Goal: Information Seeking & Learning: Learn about a topic

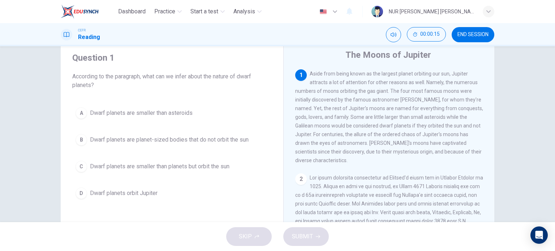
scroll to position [25, 0]
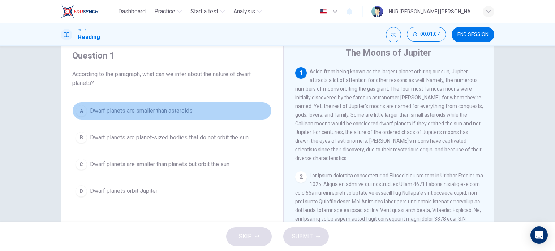
click at [145, 110] on span "Dwarf planets are smaller than asteroids" at bounding box center [141, 111] width 103 height 9
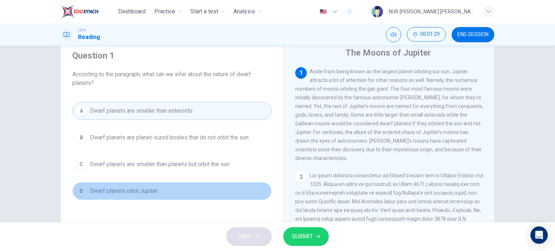
click at [140, 189] on span "Dwarf planets orbit Jupiter" at bounding box center [124, 191] width 68 height 9
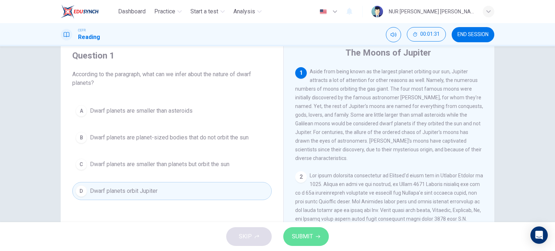
click at [303, 233] on span "SUBMIT" at bounding box center [302, 237] width 21 height 10
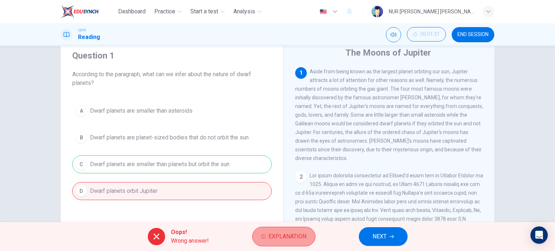
click at [295, 237] on span "Explanation" at bounding box center [287, 237] width 38 height 10
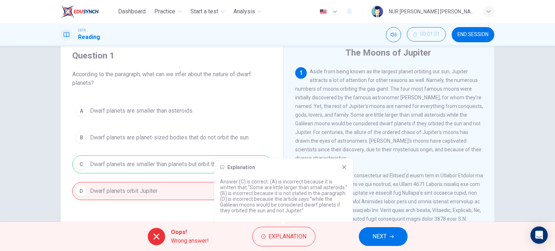
click at [402, 240] on button "NEXT" at bounding box center [383, 236] width 49 height 19
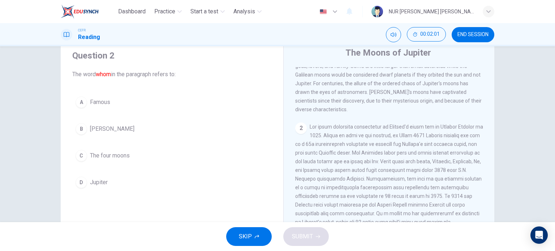
scroll to position [0, 0]
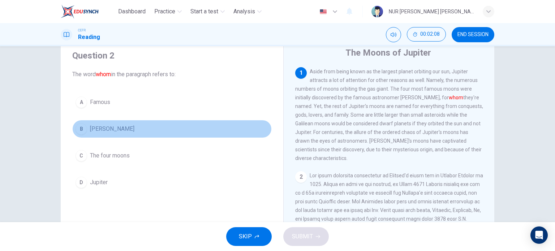
click at [112, 128] on span "Galileo Galilei" at bounding box center [112, 129] width 44 height 9
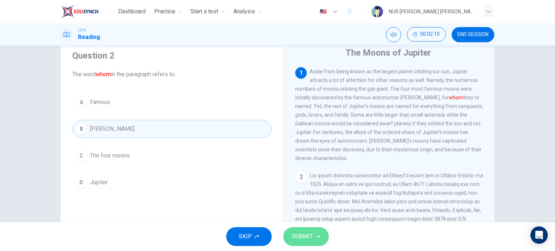
click at [308, 243] on button "SUBMIT" at bounding box center [306, 236] width 46 height 19
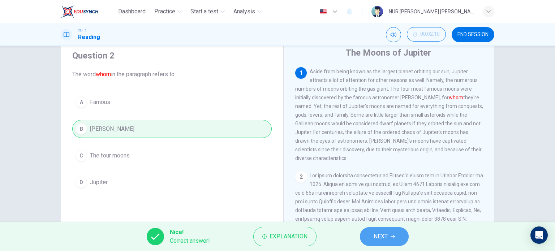
click at [391, 240] on button "NEXT" at bounding box center [384, 236] width 49 height 19
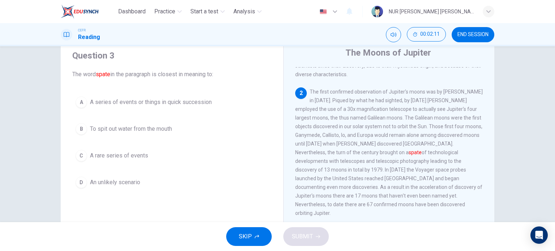
scroll to position [86, 0]
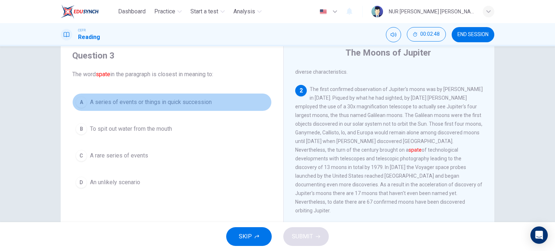
click at [146, 103] on span "A series of events or things in quick succession" at bounding box center [151, 102] width 122 height 9
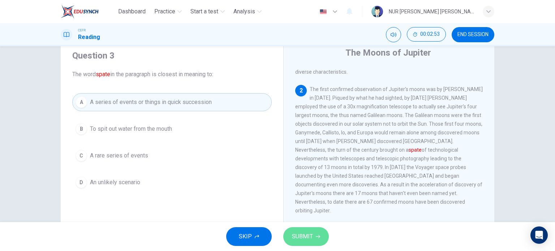
click at [307, 235] on span "SUBMIT" at bounding box center [302, 237] width 21 height 10
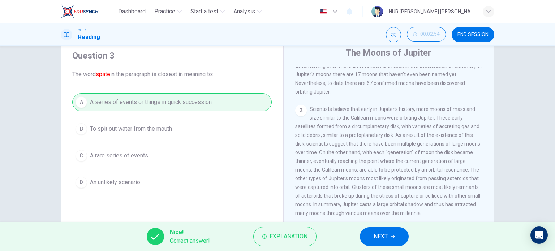
scroll to position [205, 0]
click at [388, 236] on span "NEXT" at bounding box center [381, 237] width 14 height 10
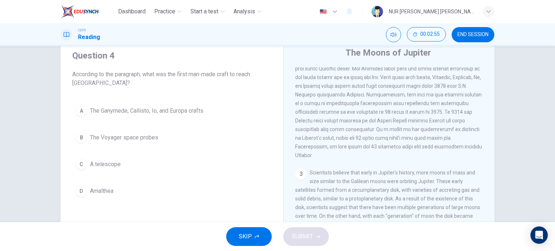
scroll to position [132, 0]
click at [84, 151] on div "A The Ganymede, Callisto, Io, and Europa crafts B The Voyager space probes C A …" at bounding box center [171, 151] width 199 height 98
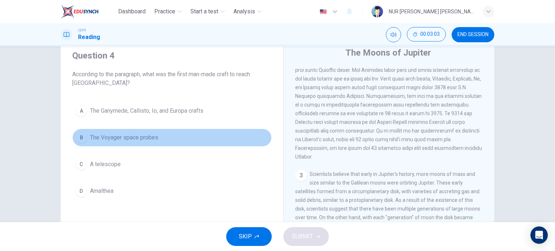
click at [113, 134] on span "The Voyager space probes" at bounding box center [124, 137] width 68 height 9
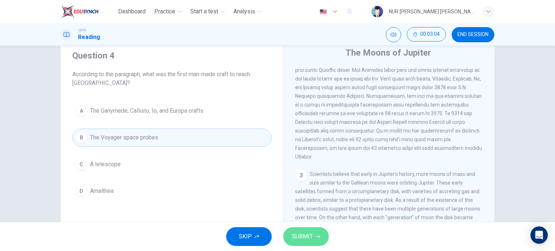
click at [306, 235] on span "SUBMIT" at bounding box center [302, 237] width 21 height 10
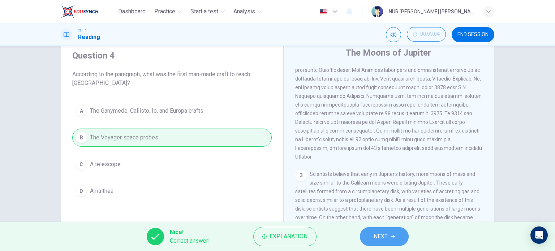
click at [385, 240] on span "NEXT" at bounding box center [381, 237] width 14 height 10
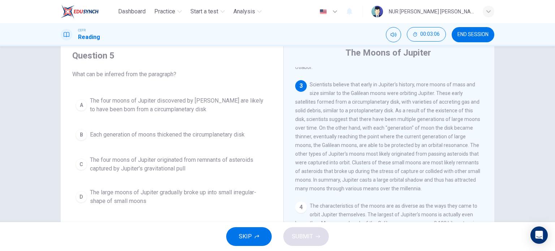
scroll to position [224, 0]
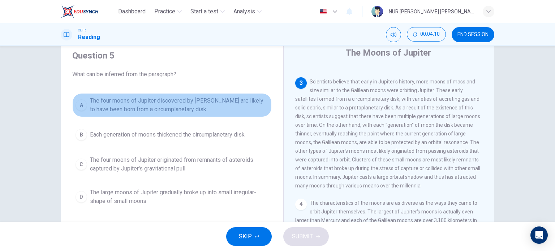
click at [195, 107] on span "The four moons of Jupiter discovered by Galileo are likely to have been born fr…" at bounding box center [179, 104] width 178 height 17
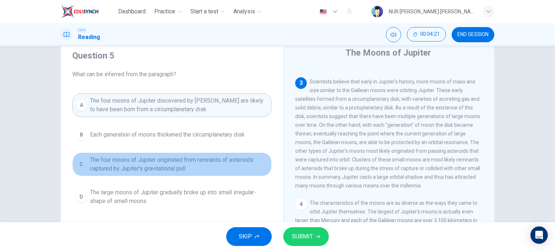
click at [163, 167] on span "The four moons of Jupiter originated from remnants of asteroids captured by Jup…" at bounding box center [179, 164] width 178 height 17
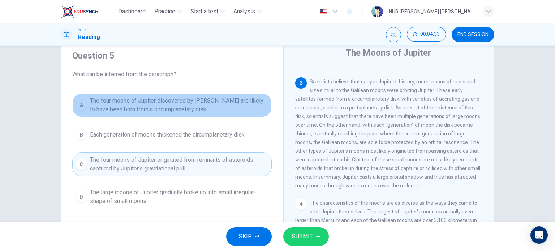
click at [162, 111] on span "The four moons of Jupiter discovered by Galileo are likely to have been born fr…" at bounding box center [179, 104] width 178 height 17
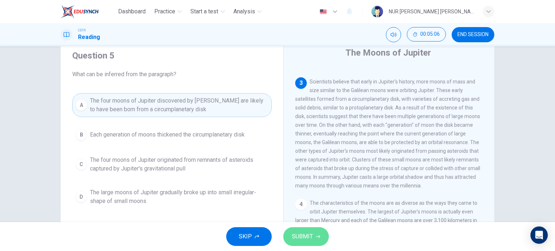
click at [312, 237] on span "SUBMIT" at bounding box center [302, 237] width 21 height 10
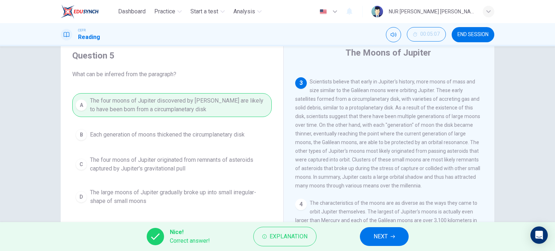
click at [372, 235] on button "NEXT" at bounding box center [384, 236] width 49 height 19
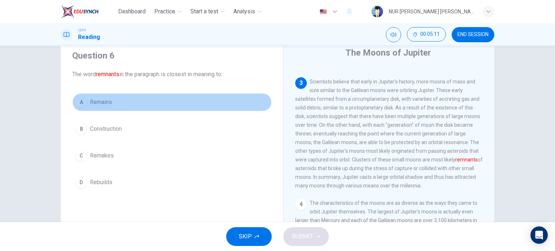
click at [101, 98] on span "Remains" at bounding box center [101, 102] width 22 height 9
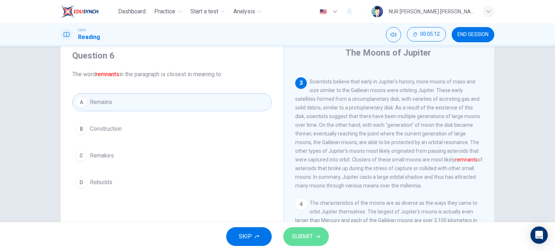
click at [306, 229] on button "SUBMIT" at bounding box center [306, 236] width 46 height 19
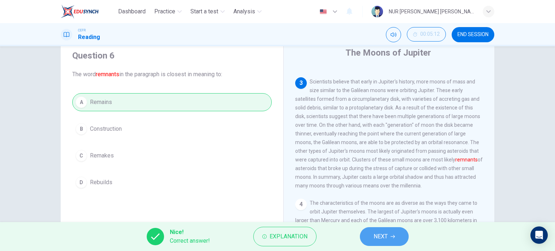
click at [377, 235] on span "NEXT" at bounding box center [381, 237] width 14 height 10
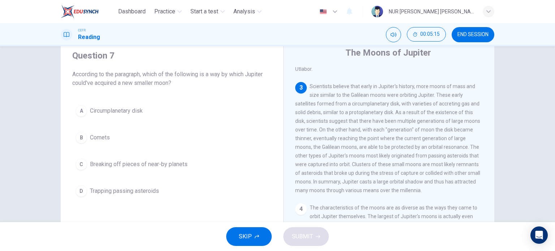
scroll to position [223, 0]
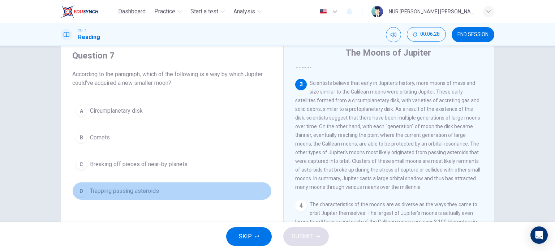
click at [124, 188] on span "Trapping passing asteroids" at bounding box center [124, 191] width 69 height 9
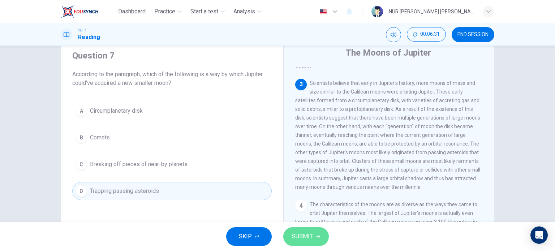
click at [319, 236] on icon "button" at bounding box center [318, 236] width 4 height 3
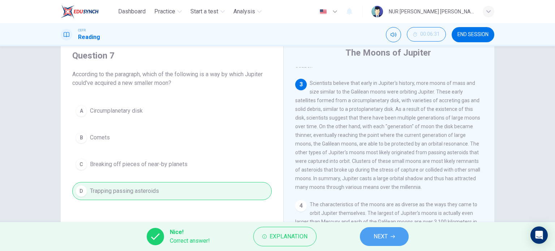
click at [385, 235] on span "NEXT" at bounding box center [381, 237] width 14 height 10
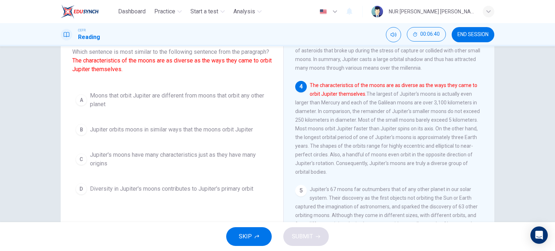
scroll to position [51, 0]
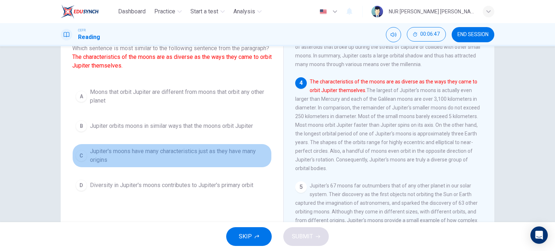
click at [164, 164] on span "Jupiter's moons have many characteristics just as they have many origins" at bounding box center [179, 155] width 178 height 17
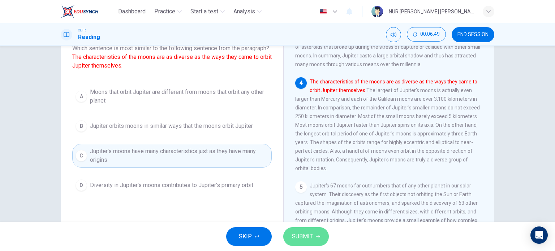
click at [314, 239] on button "SUBMIT" at bounding box center [306, 236] width 46 height 19
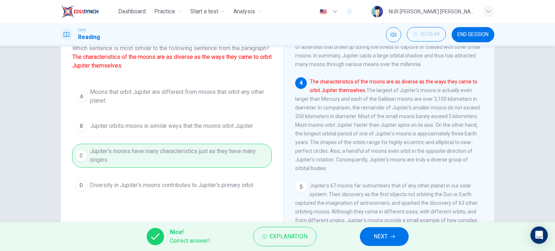
click at [392, 240] on button "NEXT" at bounding box center [384, 236] width 49 height 19
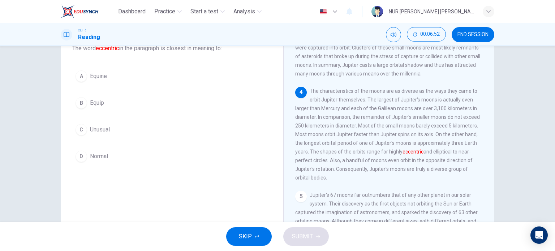
scroll to position [309, 0]
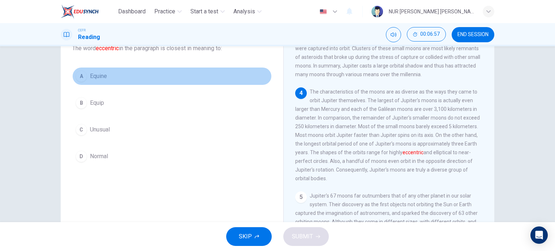
click at [97, 75] on span "Equine" at bounding box center [98, 76] width 17 height 9
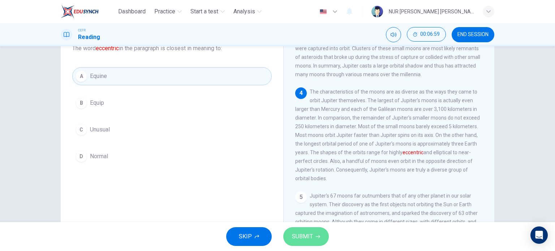
click at [304, 236] on span "SUBMIT" at bounding box center [302, 237] width 21 height 10
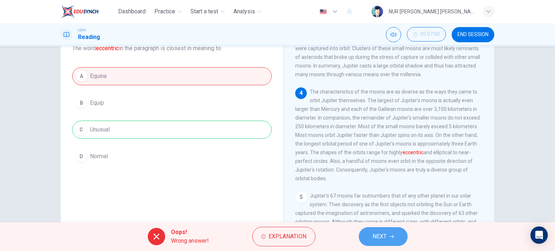
click at [378, 232] on span "NEXT" at bounding box center [379, 237] width 14 height 10
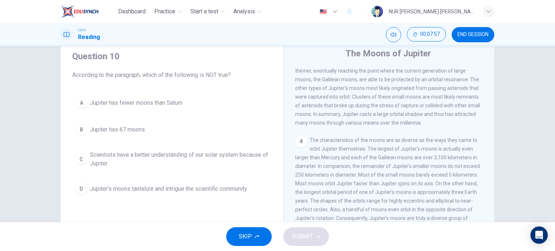
scroll to position [14, 0]
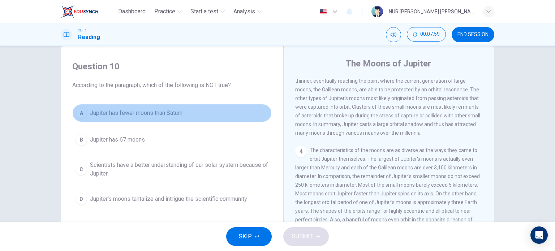
click at [164, 112] on span "Jupiter has fewer moons than Saturn" at bounding box center [136, 113] width 92 height 9
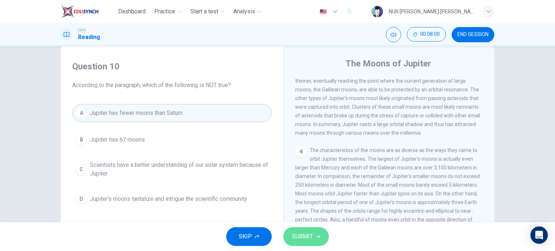
click at [314, 236] on button "SUBMIT" at bounding box center [306, 236] width 46 height 19
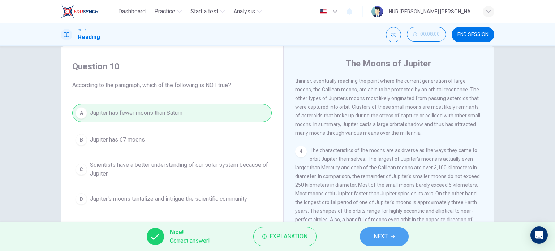
click at [393, 233] on button "NEXT" at bounding box center [384, 236] width 49 height 19
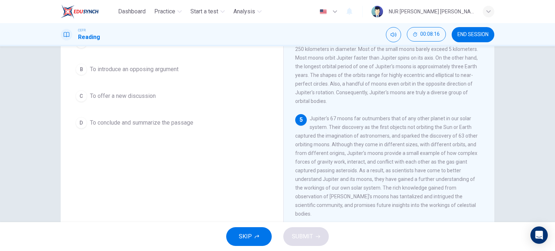
scroll to position [88, 0]
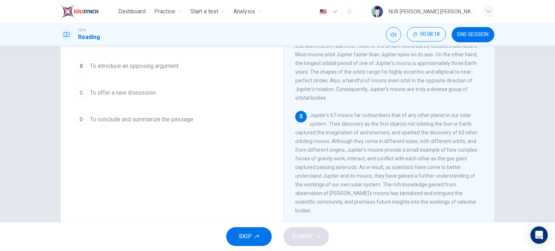
click at [159, 120] on span "To conclude and summarize the passage" at bounding box center [141, 119] width 103 height 9
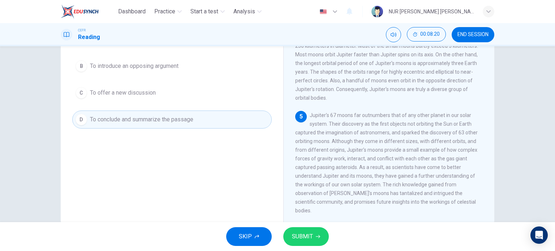
click at [319, 236] on icon "button" at bounding box center [318, 236] width 4 height 3
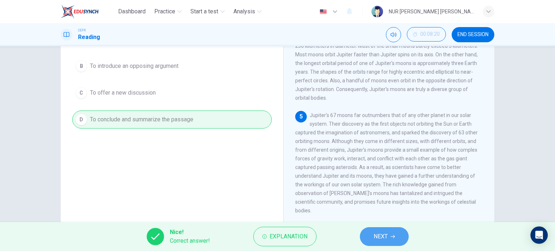
click at [386, 237] on span "NEXT" at bounding box center [381, 237] width 14 height 10
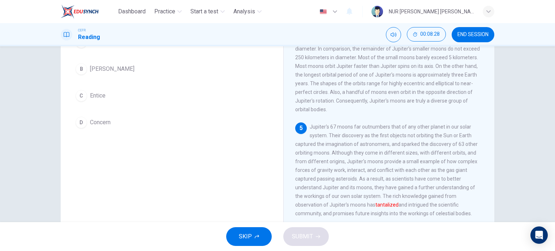
scroll to position [76, 0]
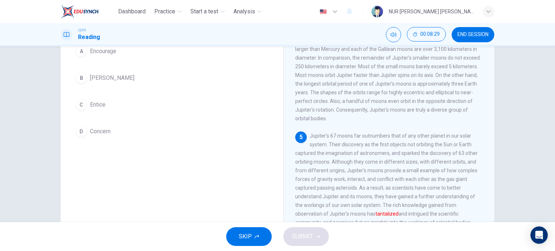
click at [120, 62] on div "A Encourage B Usher C Entice D Concern" at bounding box center [171, 91] width 199 height 98
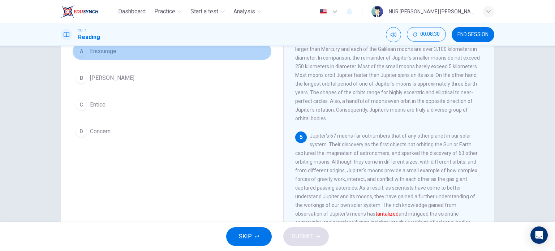
click at [106, 52] on span "Encourage" at bounding box center [103, 51] width 26 height 9
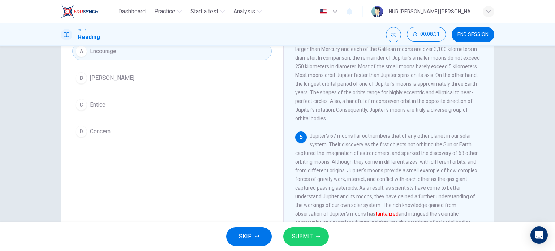
scroll to position [104, 0]
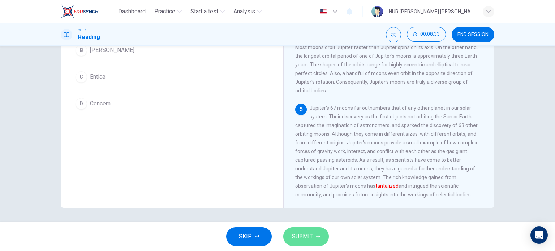
click at [302, 231] on button "SUBMIT" at bounding box center [306, 236] width 46 height 19
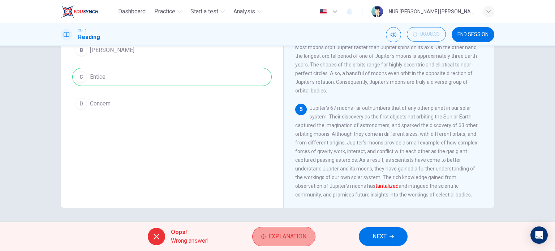
click at [293, 243] on button "Explanation" at bounding box center [283, 237] width 63 height 20
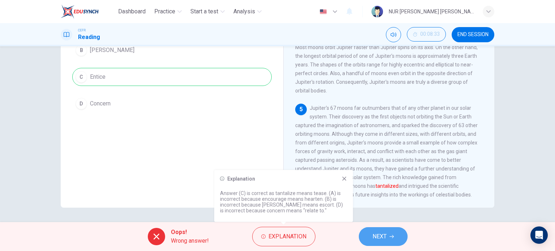
click at [383, 236] on span "NEXT" at bounding box center [379, 237] width 14 height 10
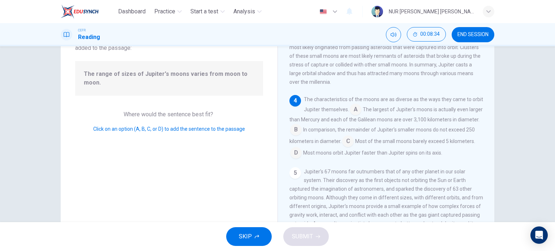
scroll to position [52, 0]
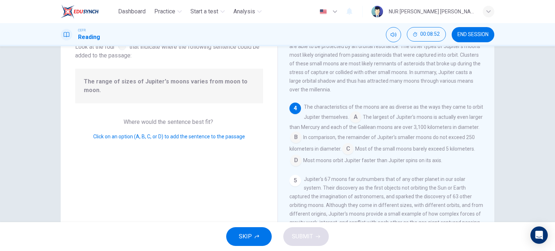
click at [361, 124] on input at bounding box center [356, 118] width 12 height 12
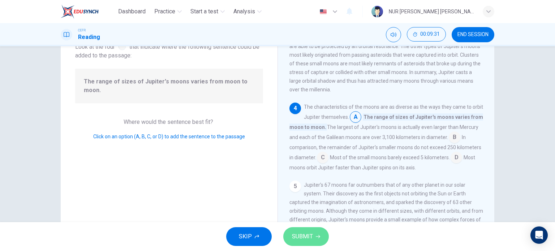
click at [308, 234] on span "SUBMIT" at bounding box center [302, 237] width 21 height 10
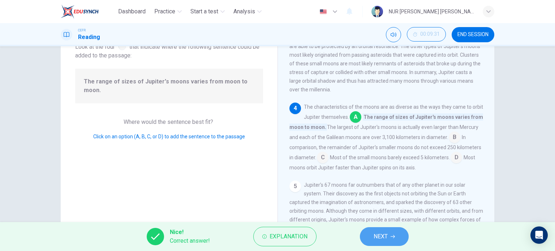
click at [380, 234] on span "NEXT" at bounding box center [381, 237] width 14 height 10
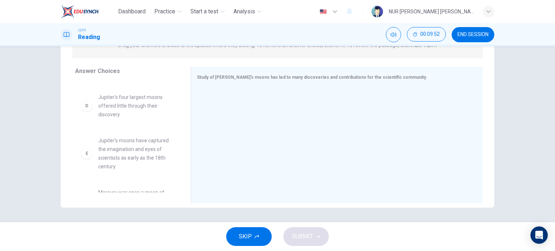
scroll to position [169, 0]
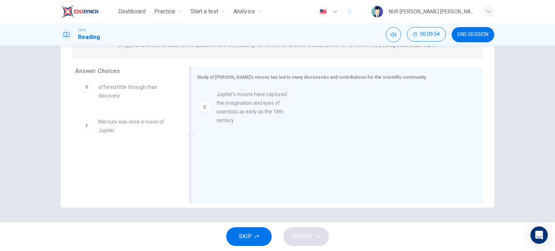
drag, startPoint x: 143, startPoint y: 141, endPoint x: 273, endPoint y: 113, distance: 133.3
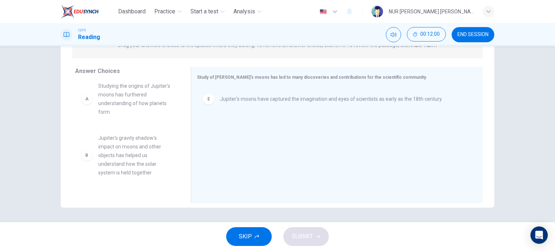
scroll to position [0, 0]
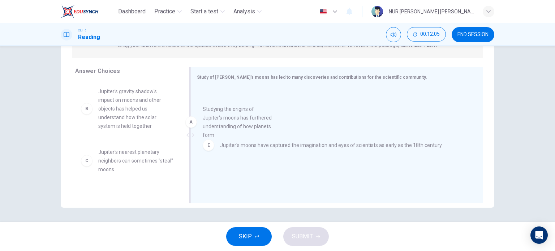
drag, startPoint x: 130, startPoint y: 115, endPoint x: 251, endPoint y: 136, distance: 122.8
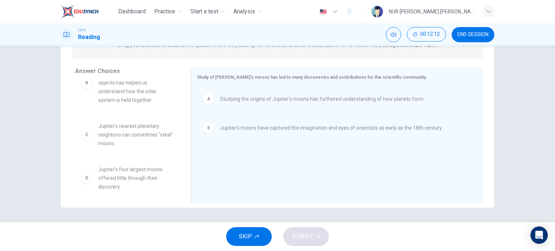
scroll to position [65, 0]
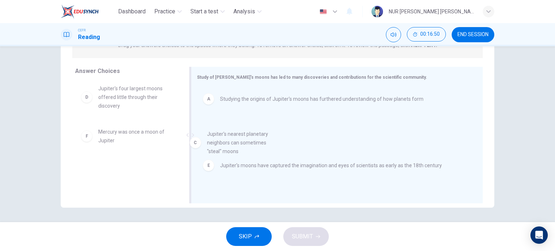
drag, startPoint x: 106, startPoint y: 99, endPoint x: 231, endPoint y: 151, distance: 135.1
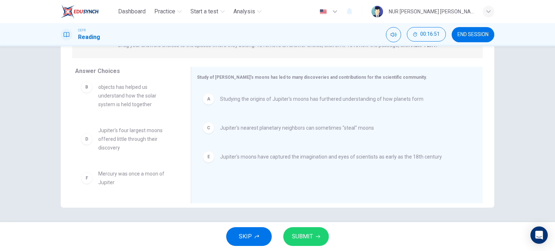
scroll to position [22, 0]
click at [312, 231] on button "SUBMIT" at bounding box center [306, 236] width 46 height 19
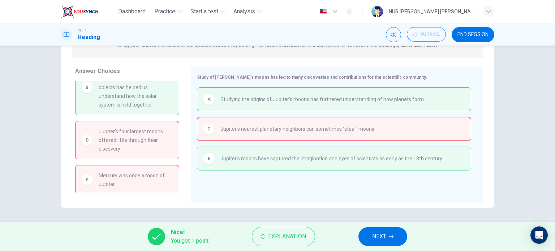
scroll to position [0, 0]
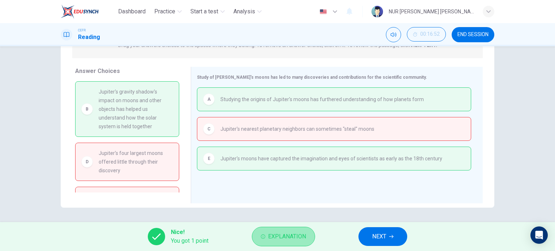
click at [279, 237] on span "Explanation" at bounding box center [287, 237] width 38 height 10
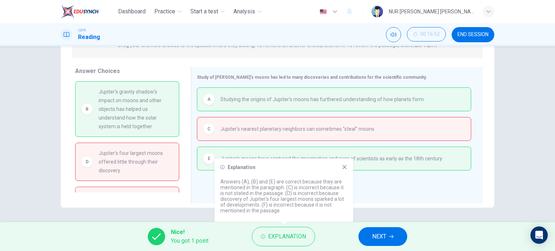
click at [338, 162] on div "Explanation Answers (A), (B) and (E) are correct because they are mentioned in …" at bounding box center [284, 191] width 139 height 64
click at [363, 182] on div "A Studying the origins of Jupiter's moons has furthered understanding of how pl…" at bounding box center [334, 135] width 274 height 97
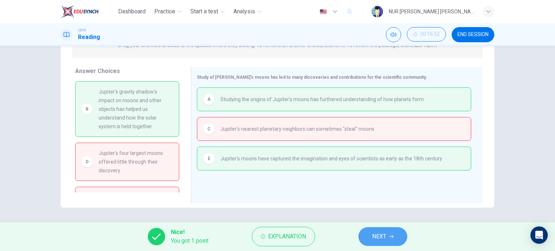
click at [365, 236] on button "NEXT" at bounding box center [382, 236] width 49 height 19
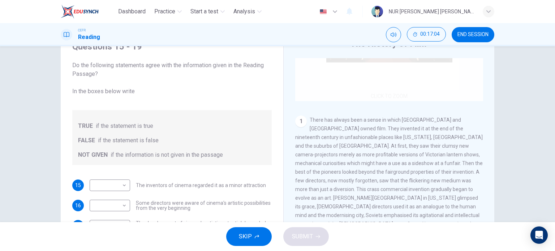
scroll to position [95, 0]
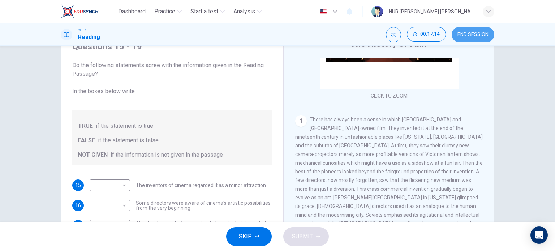
click at [470, 37] on span "END SESSION" at bounding box center [472, 35] width 31 height 6
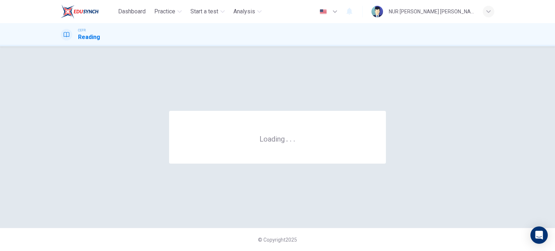
scroll to position [0, 0]
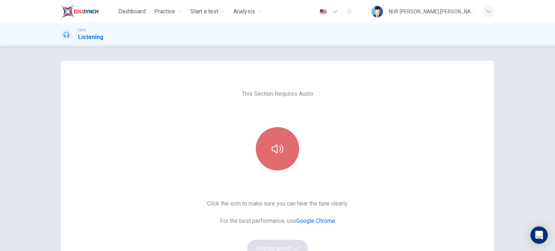
click at [273, 135] on button "button" at bounding box center [277, 148] width 43 height 43
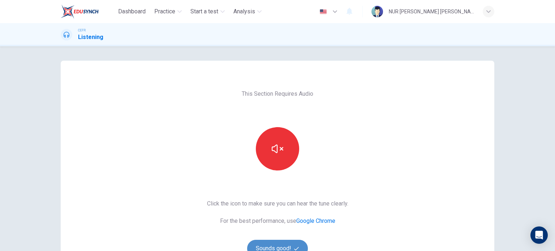
click at [276, 241] on button "Sounds good!" at bounding box center [277, 248] width 61 height 17
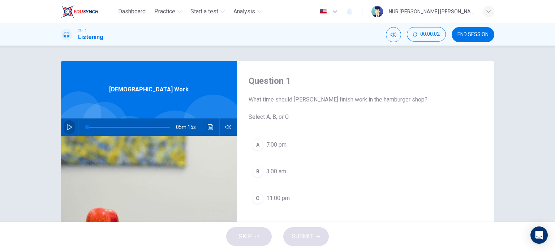
click at [68, 129] on icon "button" at bounding box center [69, 127] width 5 height 6
click at [64, 125] on button "button" at bounding box center [70, 127] width 12 height 17
click at [471, 76] on h4 "Question 1" at bounding box center [366, 81] width 234 height 12
click at [72, 127] on button "button" at bounding box center [70, 127] width 12 height 17
type input "1"
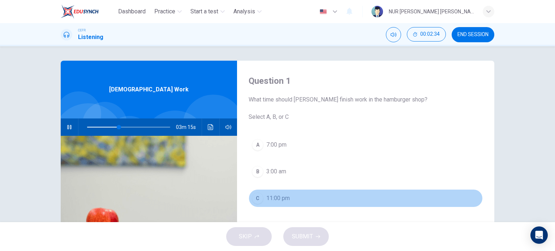
click at [278, 195] on span "11:00 pm" at bounding box center [277, 198] width 23 height 9
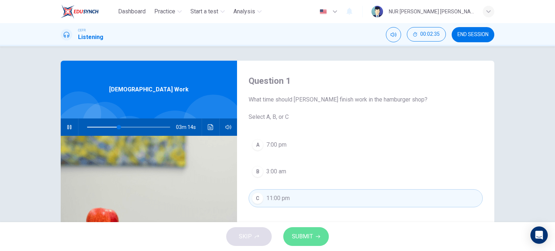
click at [308, 238] on span "SUBMIT" at bounding box center [302, 237] width 21 height 10
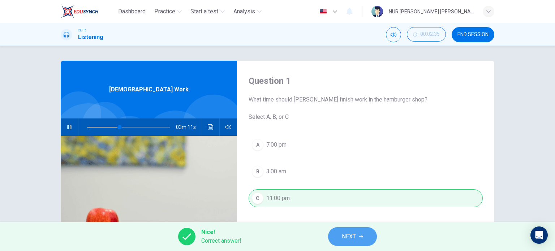
click at [361, 236] on icon "button" at bounding box center [361, 236] width 4 height 4
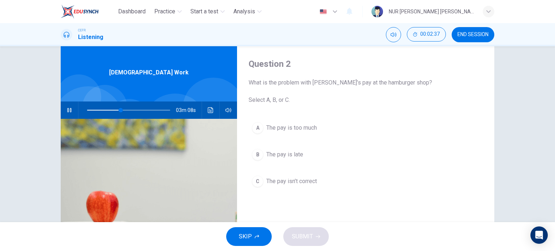
scroll to position [17, 0]
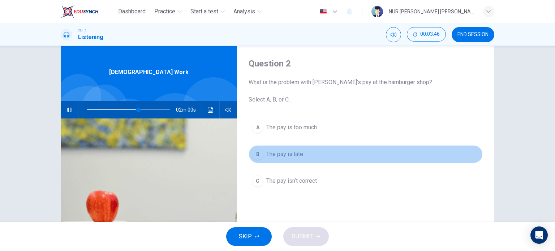
click at [305, 156] on button "B The pay is late" at bounding box center [366, 154] width 234 height 18
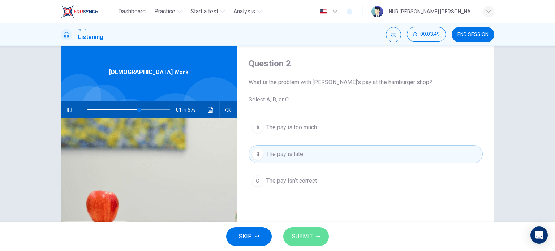
click at [303, 233] on span "SUBMIT" at bounding box center [302, 237] width 21 height 10
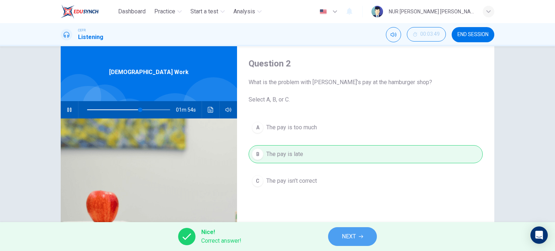
click at [344, 234] on span "NEXT" at bounding box center [349, 237] width 14 height 10
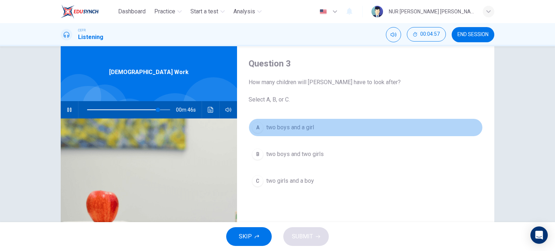
click at [311, 134] on button "A two boys and a girl" at bounding box center [366, 128] width 234 height 18
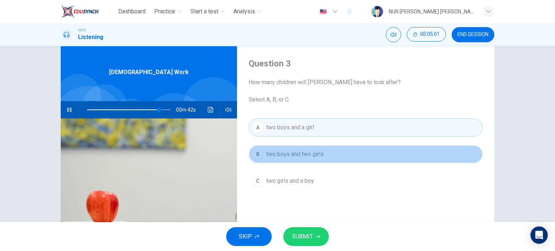
click at [313, 158] on span "two boys and two girls" at bounding box center [294, 154] width 57 height 9
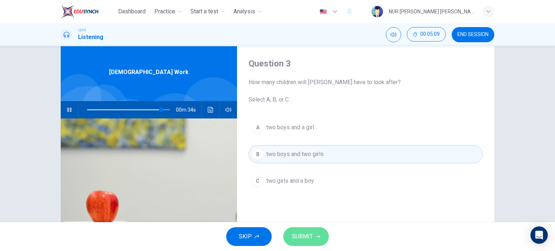
click at [298, 232] on span "SUBMIT" at bounding box center [302, 237] width 21 height 10
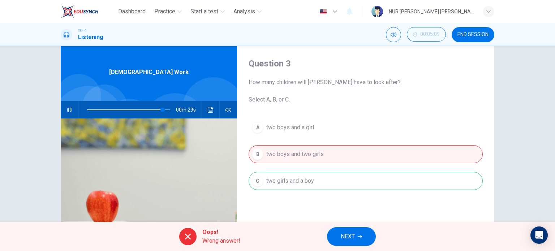
type input "91"
click at [359, 236] on icon "button" at bounding box center [360, 236] width 4 height 4
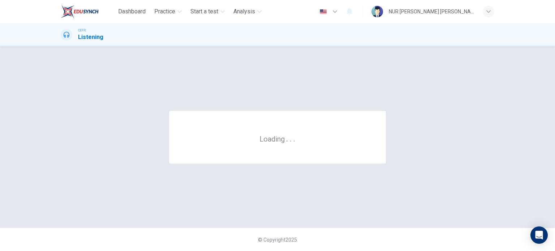
scroll to position [0, 0]
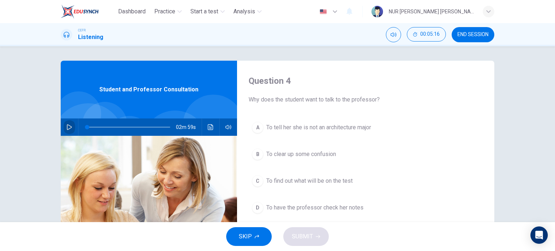
click at [71, 124] on button "button" at bounding box center [70, 127] width 12 height 17
click at [66, 126] on icon "button" at bounding box center [69, 127] width 6 height 6
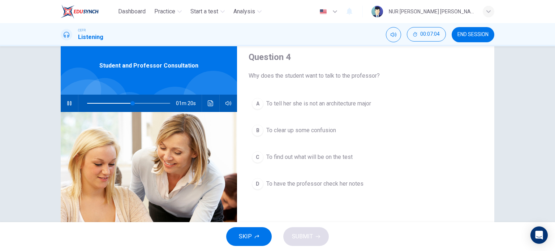
scroll to position [26, 0]
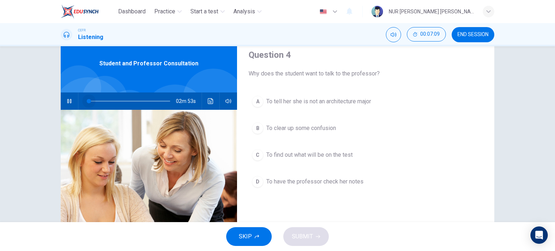
drag, startPoint x: 131, startPoint y: 100, endPoint x: 87, endPoint y: 111, distance: 45.4
click at [87, 111] on div "Student and Professor Consultation 02m 53s" at bounding box center [149, 160] width 176 height 251
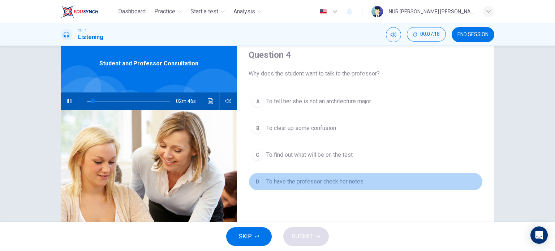
click at [322, 185] on span "To have the professor check her notes" at bounding box center [314, 181] width 97 height 9
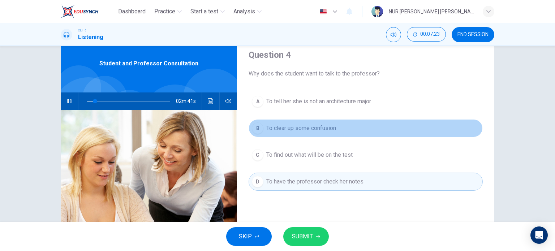
click at [332, 128] on span "To clear up some confusion" at bounding box center [301, 128] width 70 height 9
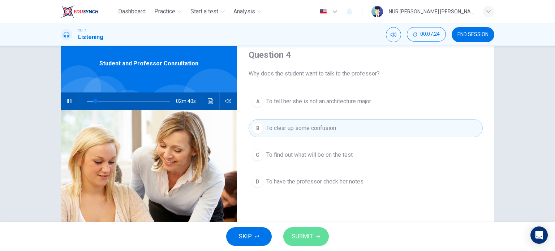
click at [307, 237] on span "SUBMIT" at bounding box center [302, 237] width 21 height 10
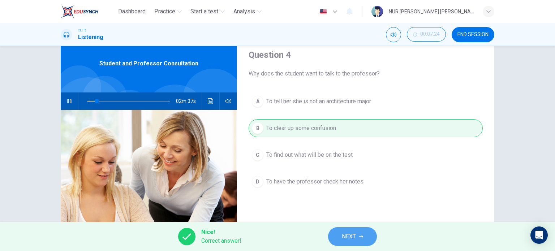
click at [357, 236] on button "NEXT" at bounding box center [352, 236] width 49 height 19
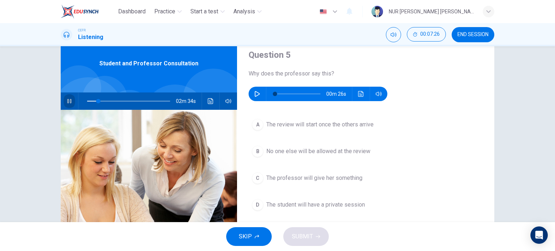
click at [71, 100] on button "button" at bounding box center [70, 100] width 12 height 17
type input "14"
click at [261, 91] on div "00m 26s" at bounding box center [318, 94] width 139 height 14
click at [258, 92] on button "button" at bounding box center [257, 94] width 12 height 14
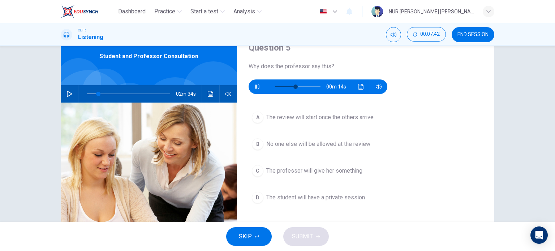
scroll to position [33, 0]
type input "75"
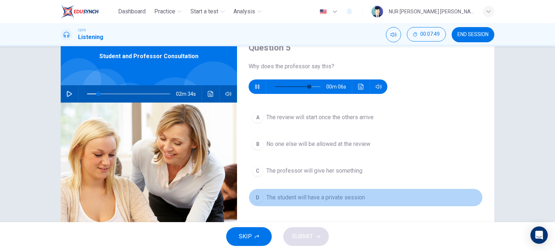
click at [332, 193] on span "The student will have a private session" at bounding box center [315, 197] width 99 height 9
type input "14"
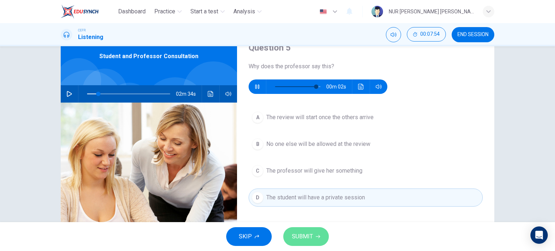
type input "94"
click at [305, 237] on span "SUBMIT" at bounding box center [302, 237] width 21 height 10
type input "14"
type input "94"
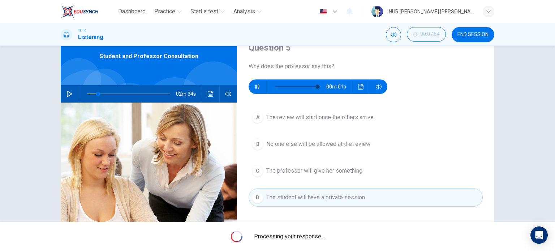
type input "14"
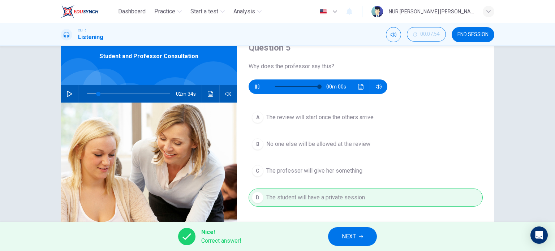
type input "0"
click at [350, 235] on span "NEXT" at bounding box center [349, 237] width 14 height 10
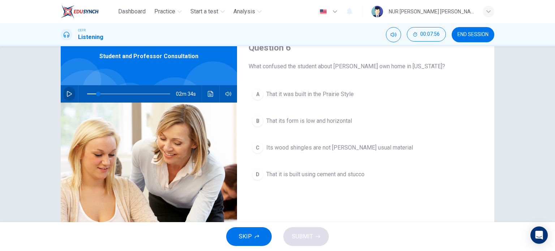
click at [69, 93] on icon "button" at bounding box center [69, 94] width 5 height 6
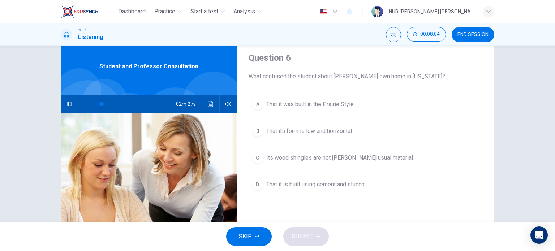
scroll to position [26, 0]
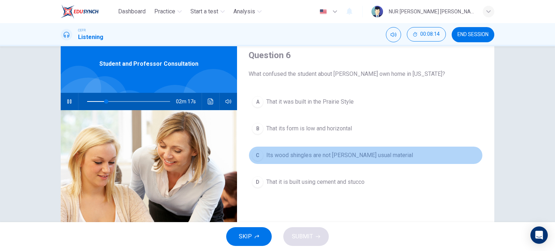
click at [342, 155] on span "Its wood shingles are not Wright's usual material" at bounding box center [339, 155] width 147 height 9
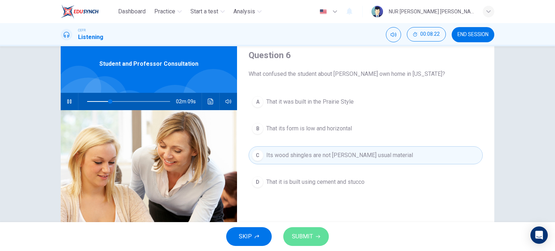
click at [303, 238] on span "SUBMIT" at bounding box center [302, 237] width 21 height 10
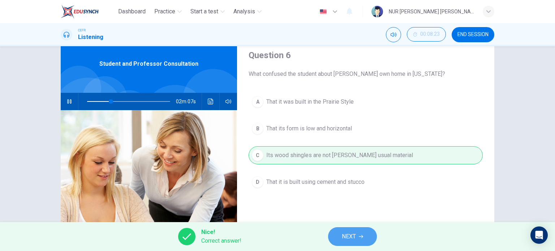
click at [353, 236] on span "NEXT" at bounding box center [349, 237] width 14 height 10
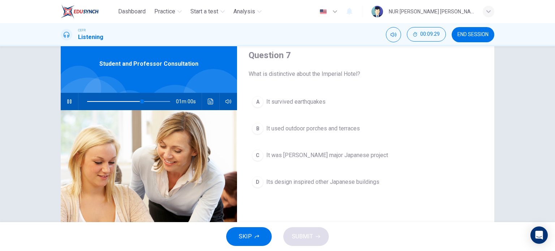
click at [323, 125] on span "It used outdoor porches and terraces" at bounding box center [313, 128] width 94 height 9
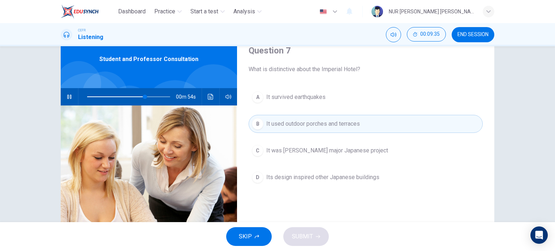
scroll to position [32, 0]
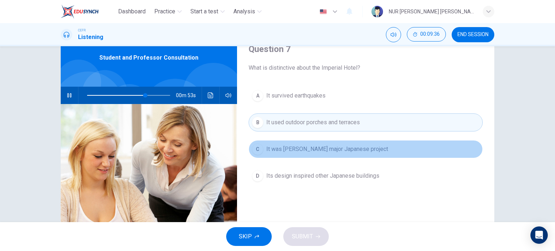
click at [313, 148] on span "It was Wright's major Japanese project" at bounding box center [327, 149] width 122 height 9
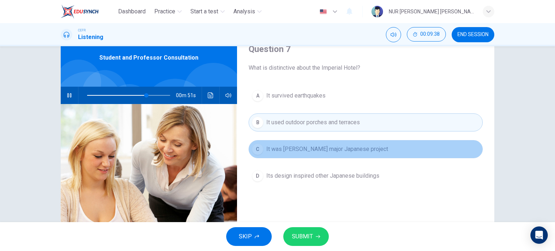
click at [315, 148] on span "It was Wright's major Japanese project" at bounding box center [327, 149] width 122 height 9
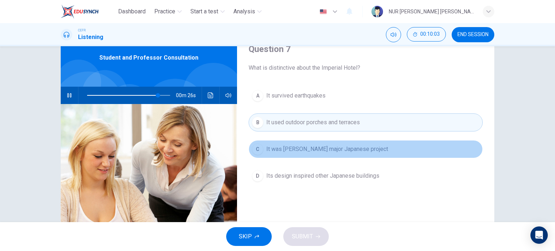
click at [315, 148] on span "It was Wright's major Japanese project" at bounding box center [327, 149] width 122 height 9
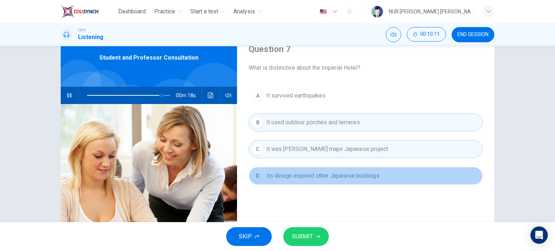
click at [305, 173] on span "Its design inspired other Japanese buildings" at bounding box center [322, 176] width 113 height 9
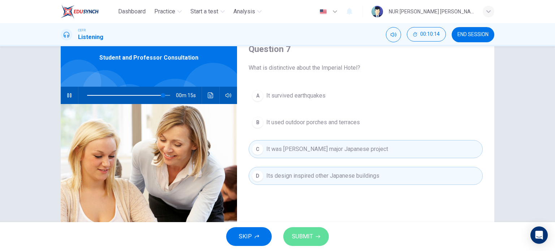
click at [301, 237] on span "SUBMIT" at bounding box center [302, 237] width 21 height 10
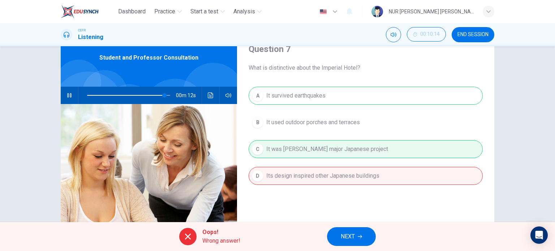
type input "93"
click at [356, 236] on button "NEXT" at bounding box center [351, 236] width 49 height 19
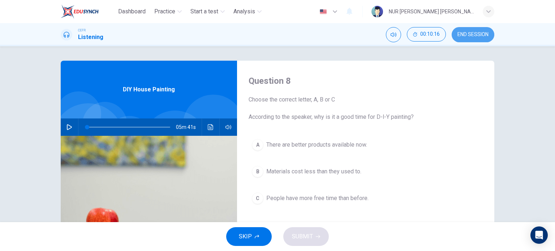
click at [475, 33] on span "END SESSION" at bounding box center [472, 35] width 31 height 6
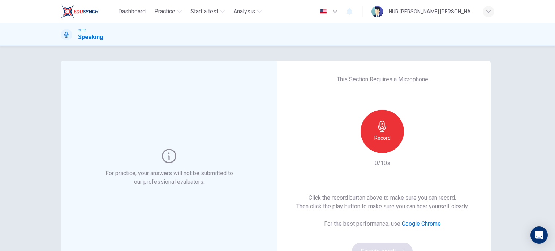
click at [483, 87] on div "This Section Requires a Microphone Record 0/10s Click the record button above t…" at bounding box center [382, 168] width 217 height 214
click at [376, 137] on h6 "Record" at bounding box center [382, 138] width 16 height 9
click at [377, 137] on h6 "Stop" at bounding box center [382, 138] width 11 height 9
click at [415, 147] on icon "button" at bounding box center [415, 147] width 7 height 7
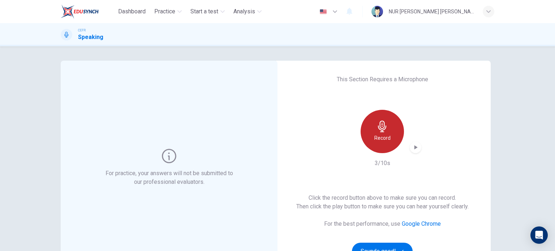
click at [386, 134] on h6 "Record" at bounding box center [382, 138] width 16 height 9
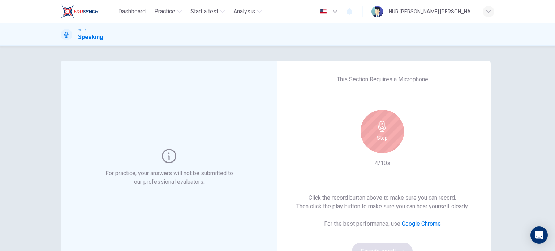
click at [386, 134] on div "Stop" at bounding box center [382, 131] width 43 height 43
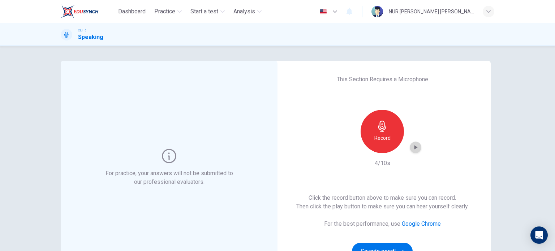
click at [413, 150] on icon "button" at bounding box center [415, 147] width 7 height 7
click at [412, 151] on icon "button" at bounding box center [415, 147] width 7 height 7
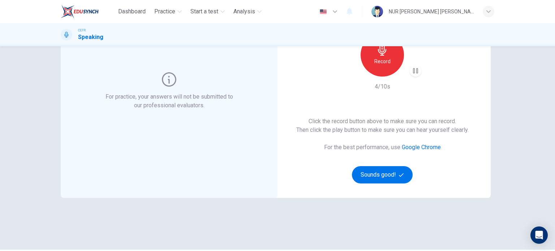
scroll to position [77, 0]
click at [379, 55] on icon "button" at bounding box center [382, 50] width 8 height 12
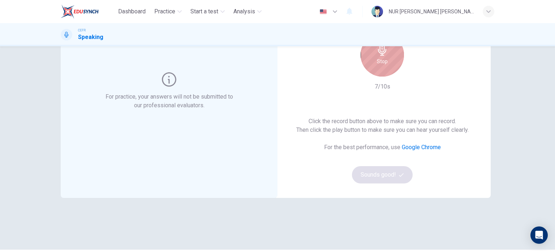
click at [379, 55] on icon "button" at bounding box center [382, 50] width 8 height 12
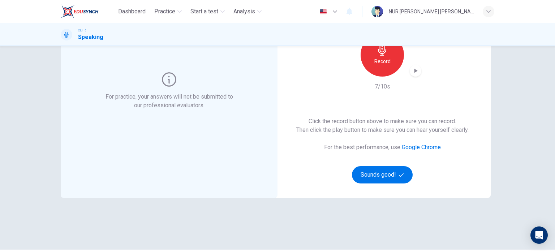
click at [412, 76] on div "button" at bounding box center [416, 71] width 12 height 12
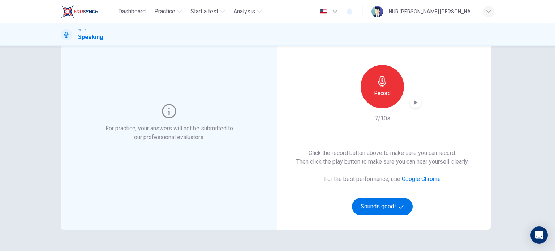
scroll to position [1, 0]
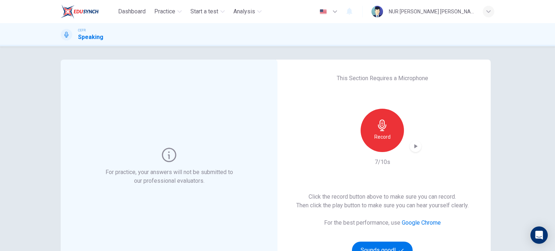
click at [383, 132] on div "Record" at bounding box center [382, 130] width 43 height 43
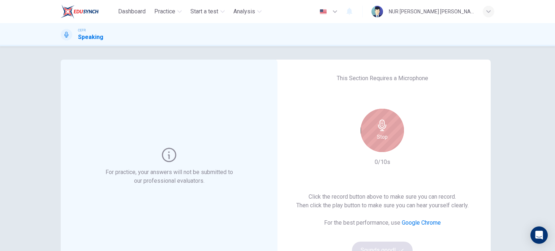
click at [383, 132] on div "Stop" at bounding box center [382, 130] width 43 height 43
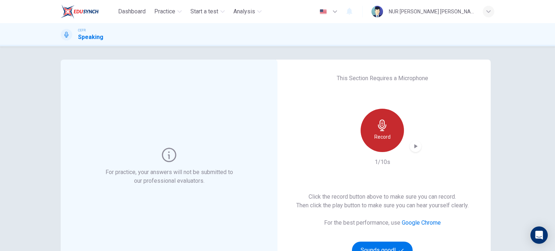
click at [383, 132] on div "Record" at bounding box center [382, 130] width 43 height 43
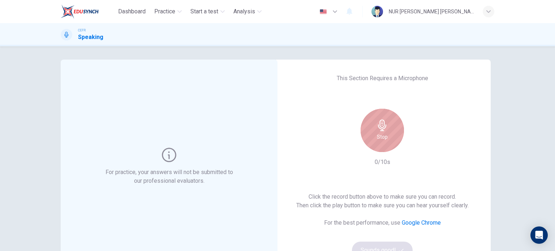
click at [383, 132] on div "Stop" at bounding box center [382, 130] width 43 height 43
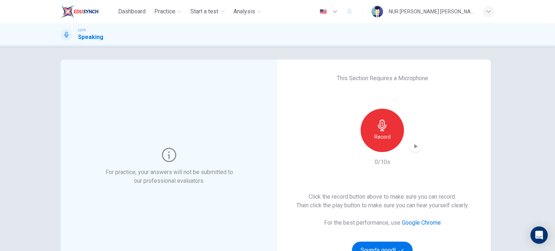
click at [81, 12] on img at bounding box center [80, 11] width 38 height 14
click at [489, 10] on icon "button" at bounding box center [488, 11] width 4 height 4
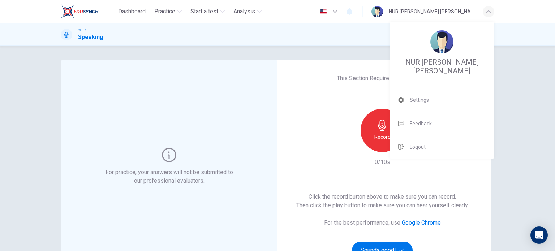
click at [489, 10] on div at bounding box center [277, 125] width 555 height 251
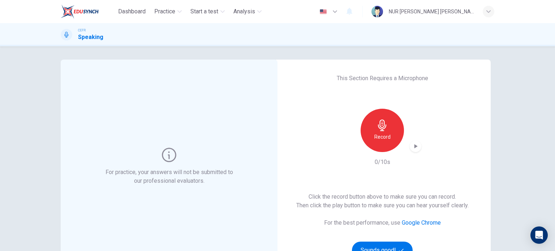
drag, startPoint x: 431, startPoint y: 18, endPoint x: 443, endPoint y: 10, distance: 14.3
click at [443, 10] on div "English en ​ NUR [PERSON_NAME] [PERSON_NAME]" at bounding box center [405, 11] width 178 height 15
click at [443, 10] on div "NUR [PERSON_NAME] [PERSON_NAME]" at bounding box center [431, 11] width 85 height 9
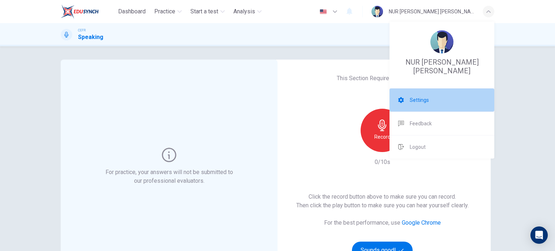
click at [417, 99] on span "Settings" at bounding box center [419, 100] width 19 height 9
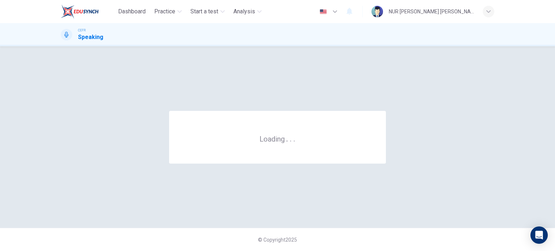
scroll to position [0, 0]
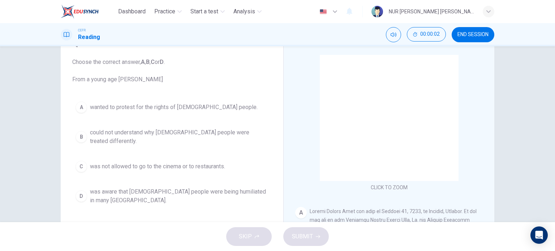
scroll to position [39, 0]
